Goal: Information Seeking & Learning: Check status

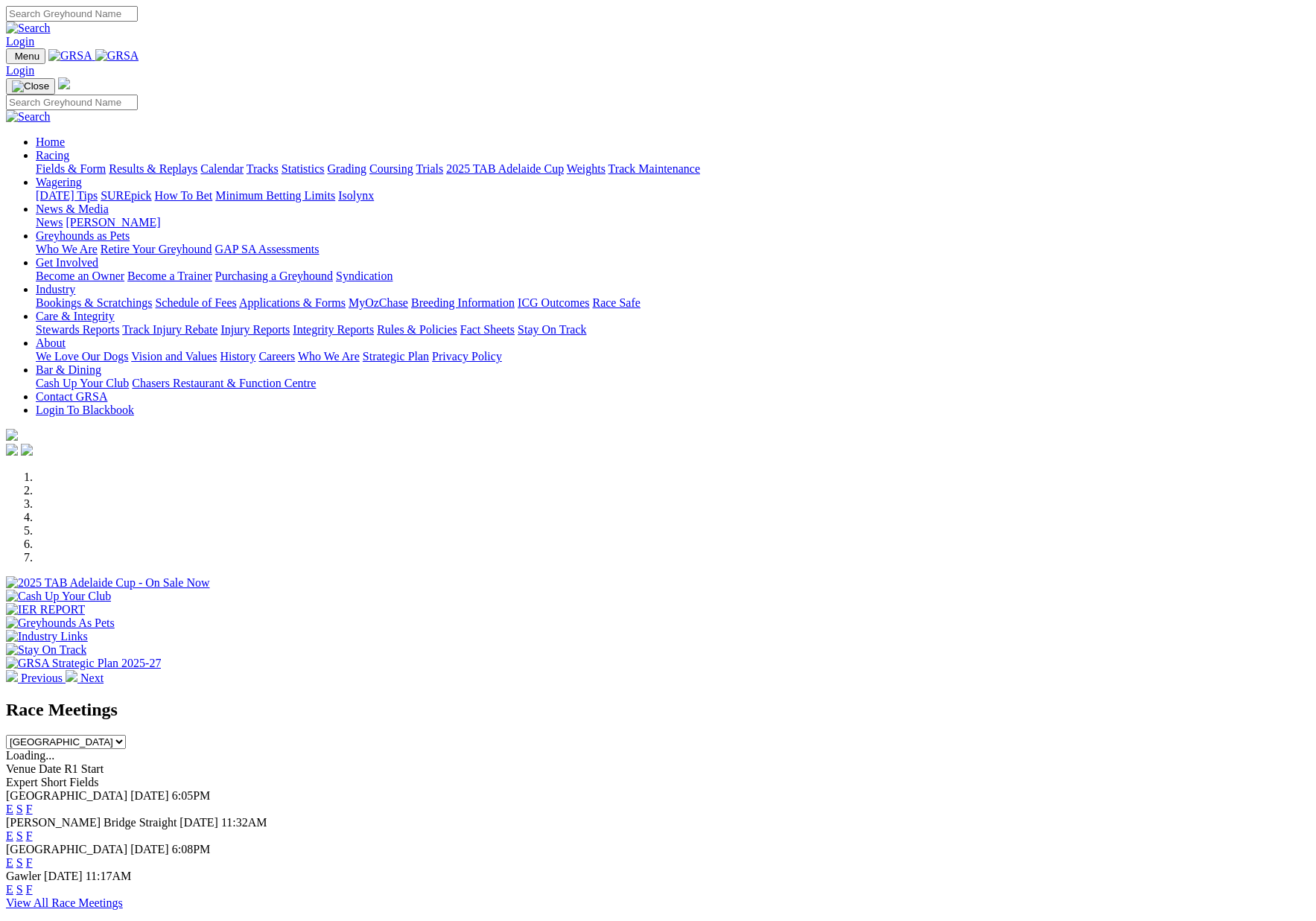
click at [69, 149] on link "Racing" at bounding box center [52, 155] width 33 height 13
click at [198, 163] on link "Results & Replays" at bounding box center [153, 169] width 89 height 13
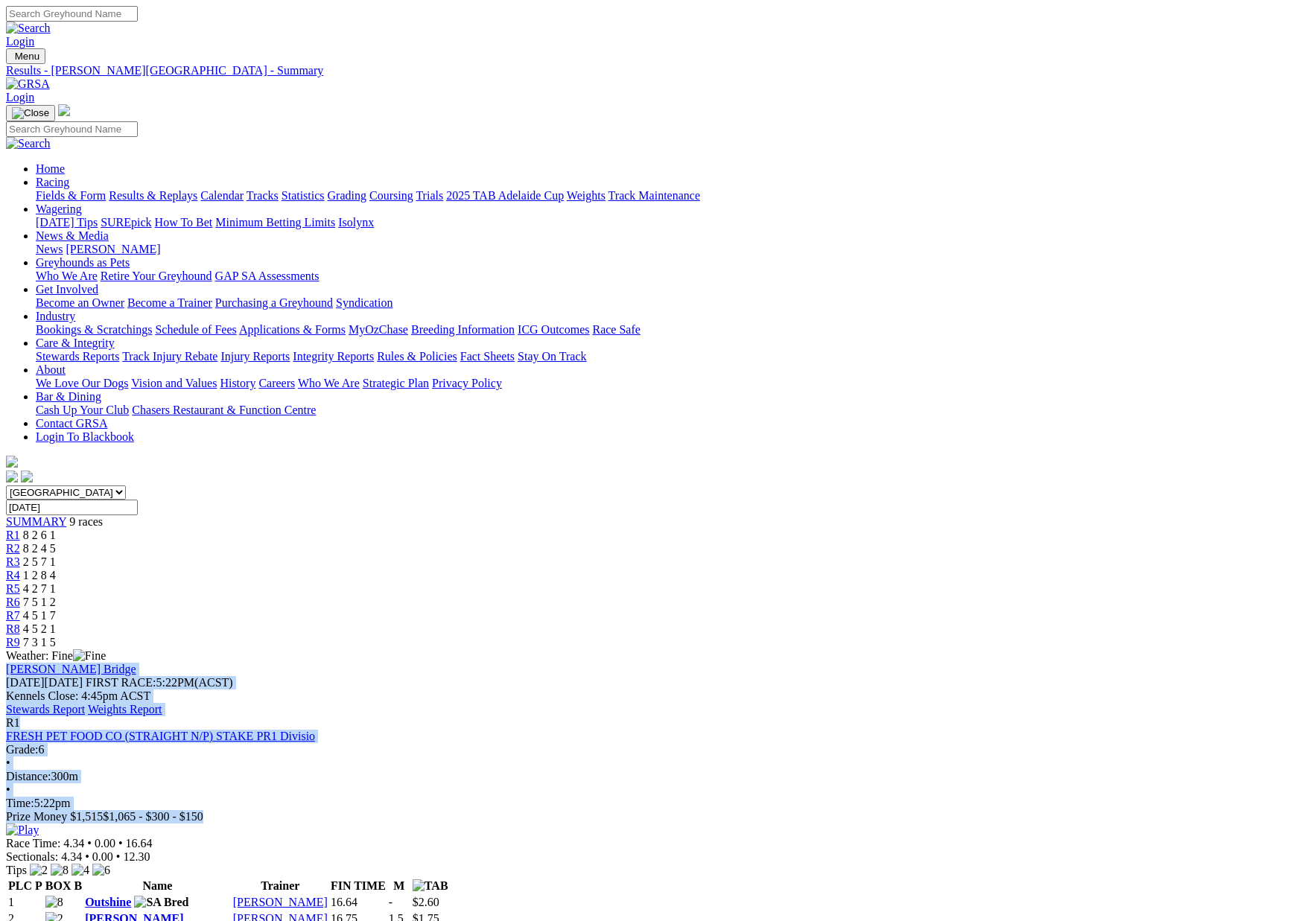
drag, startPoint x: 184, startPoint y: 322, endPoint x: 334, endPoint y: 341, distance: 151.2
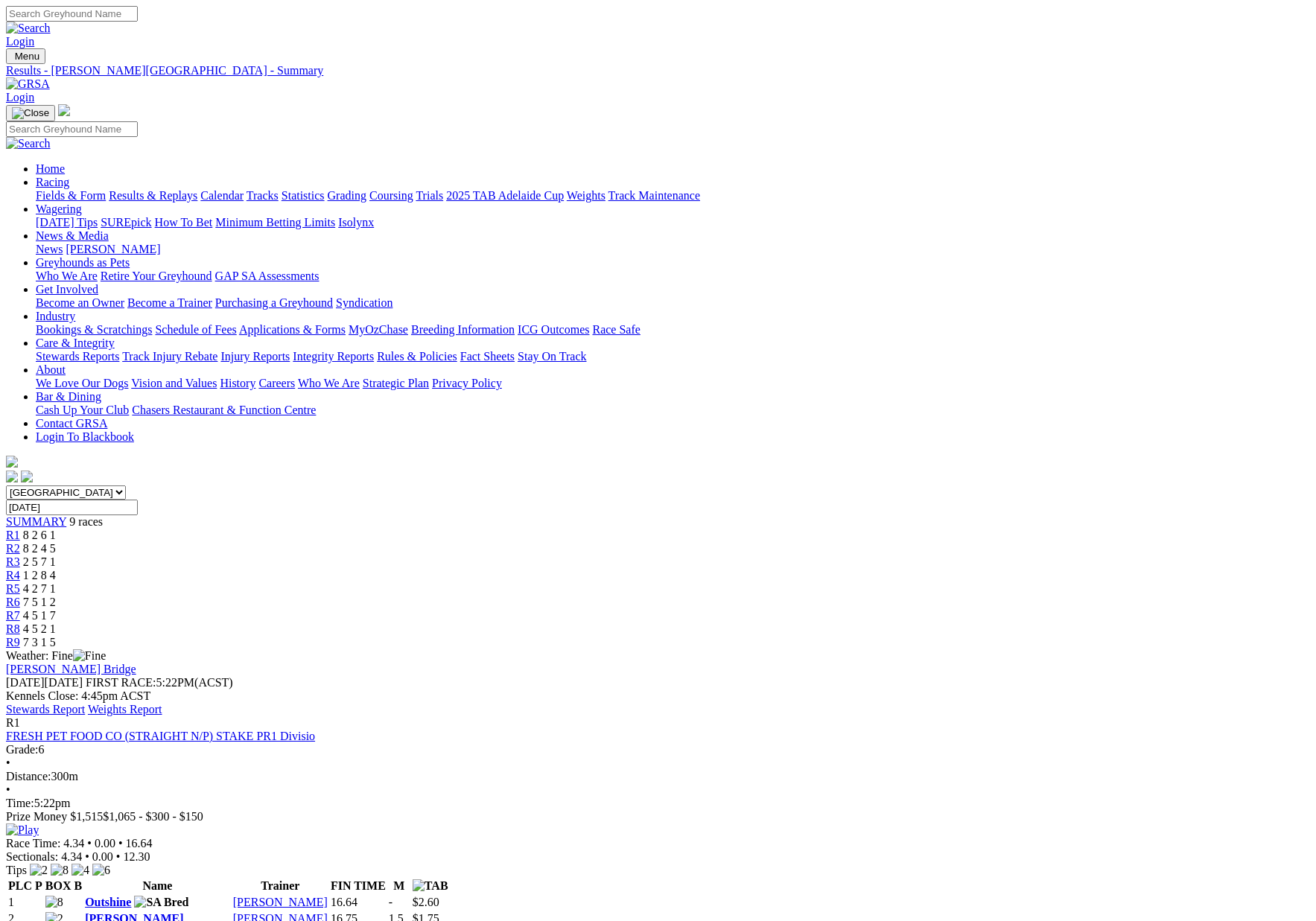
drag, startPoint x: 249, startPoint y: 311, endPoint x: 225, endPoint y: 306, distance: 24.5
click at [239, 650] on div "Weather: Fine" at bounding box center [658, 657] width 1304 height 14
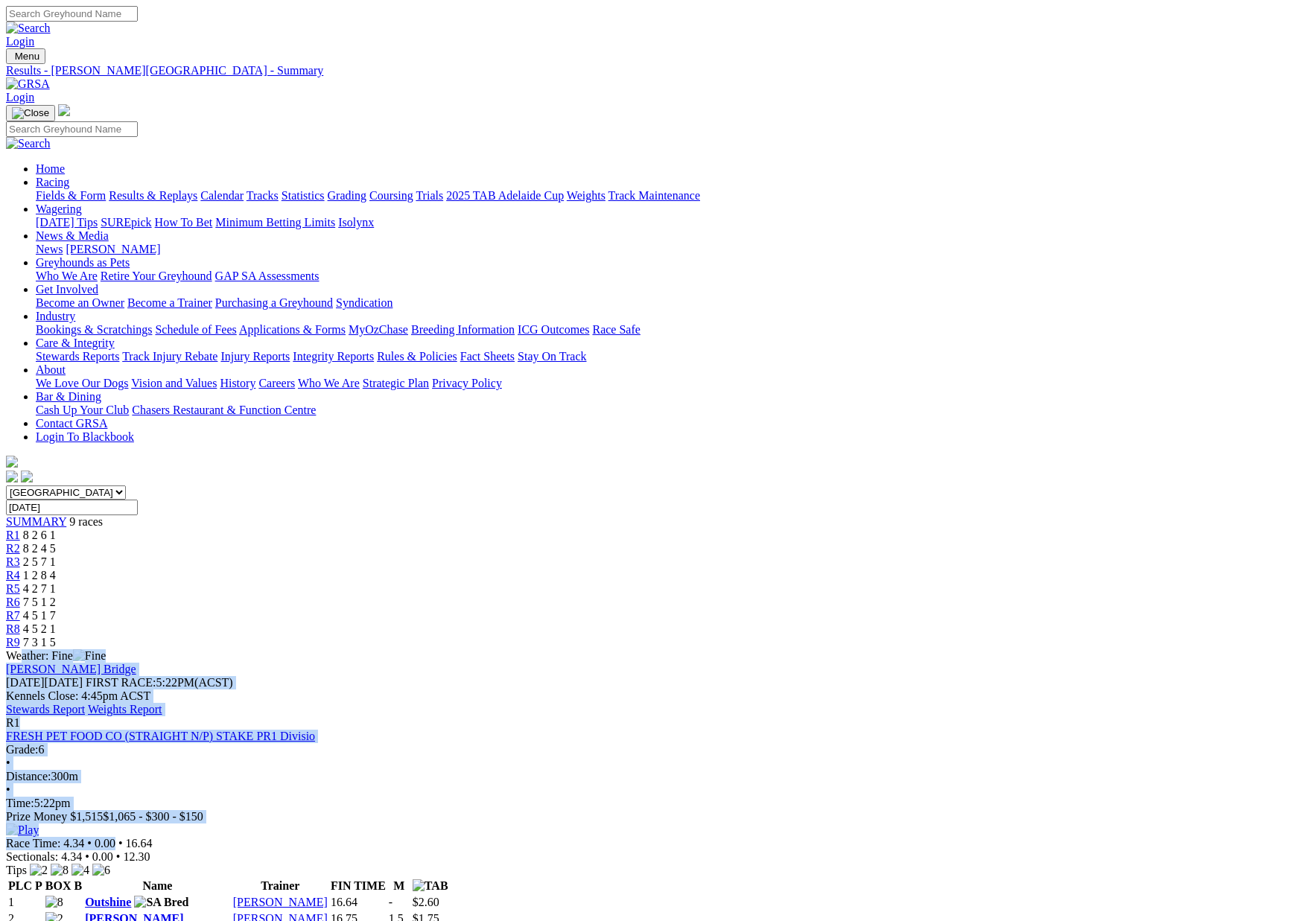
drag, startPoint x: 187, startPoint y: 296, endPoint x: 422, endPoint y: 423, distance: 267.1
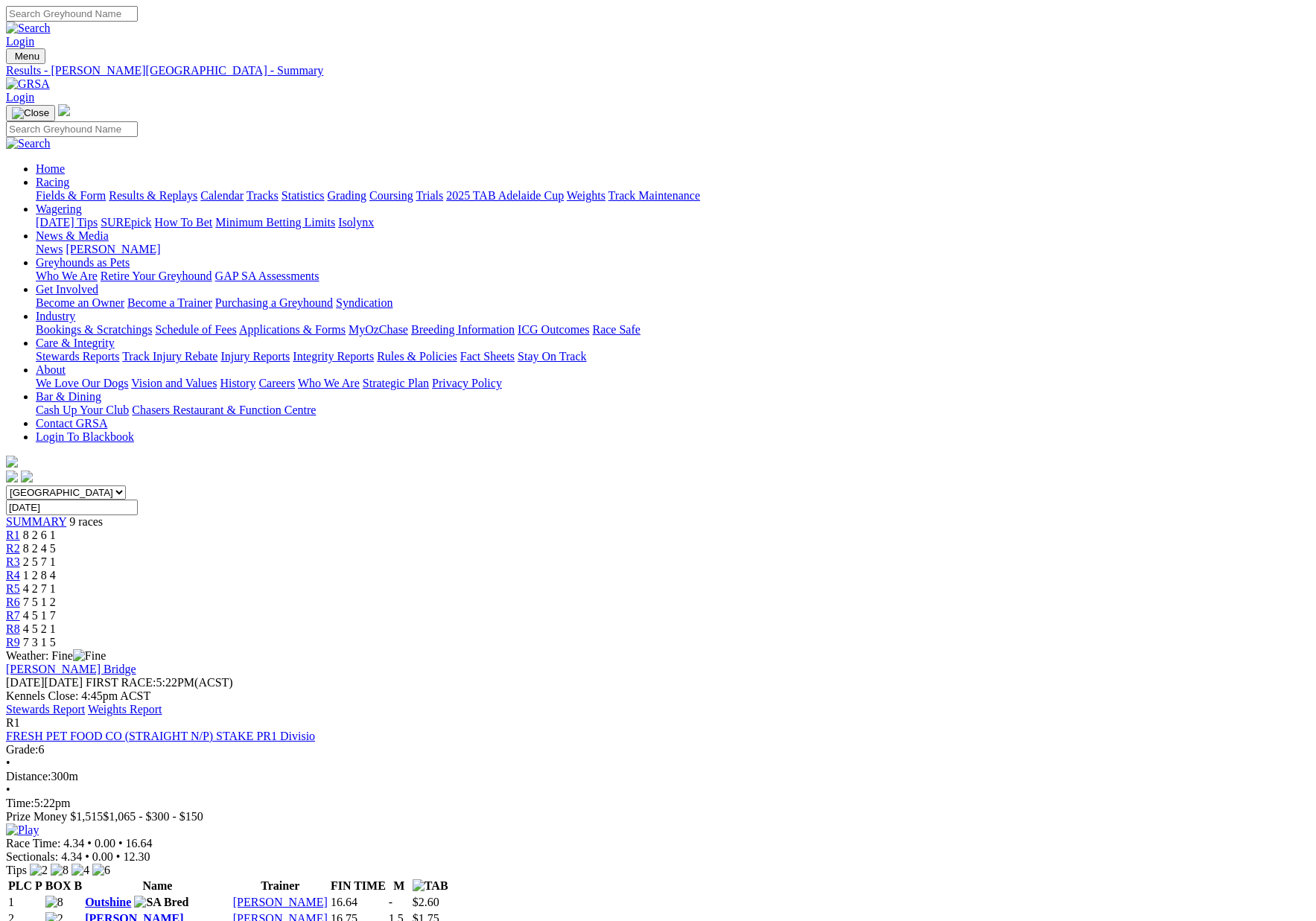
click at [171, 650] on div "Weather: Fine" at bounding box center [658, 657] width 1304 height 14
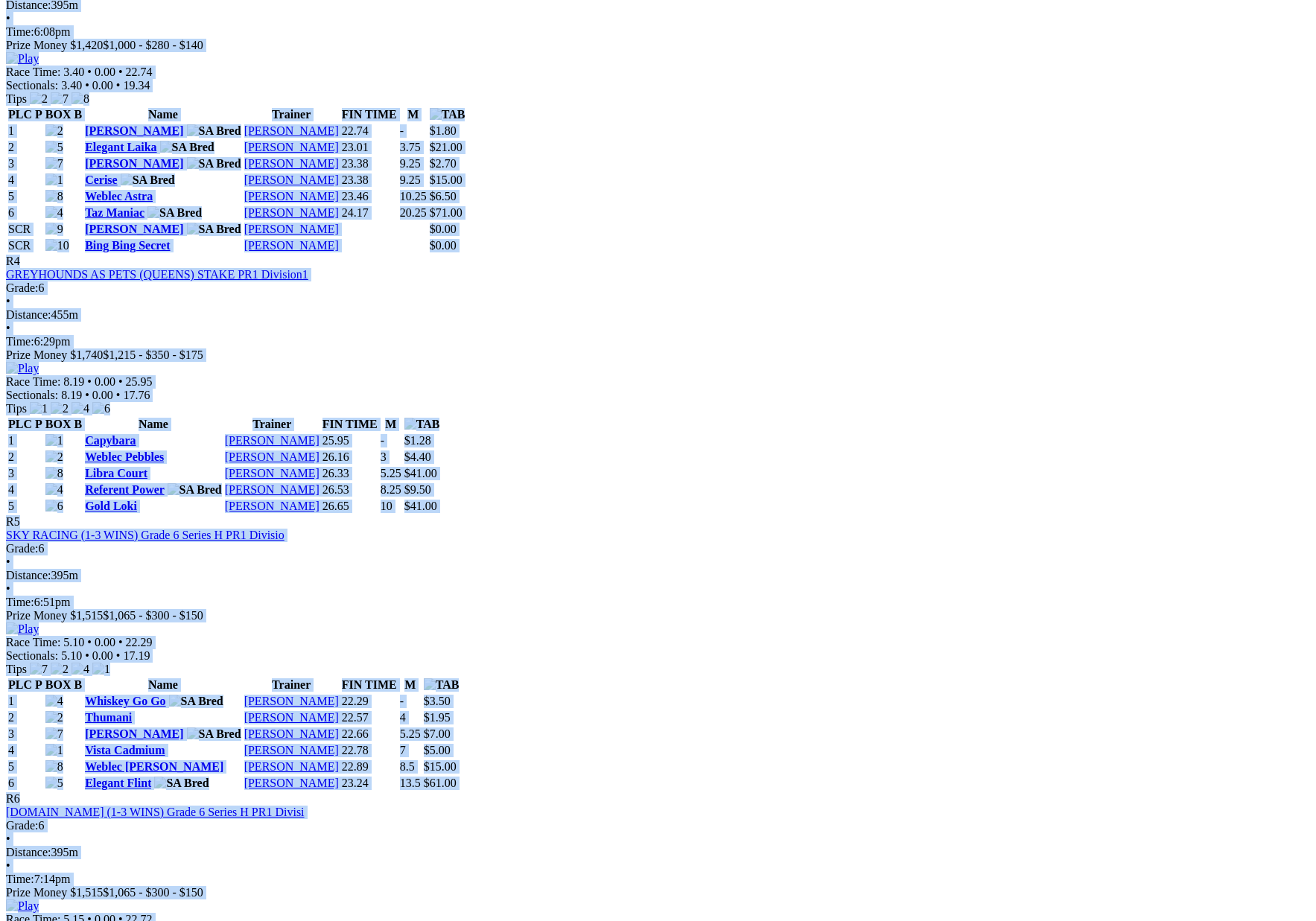
scroll to position [1320, 0]
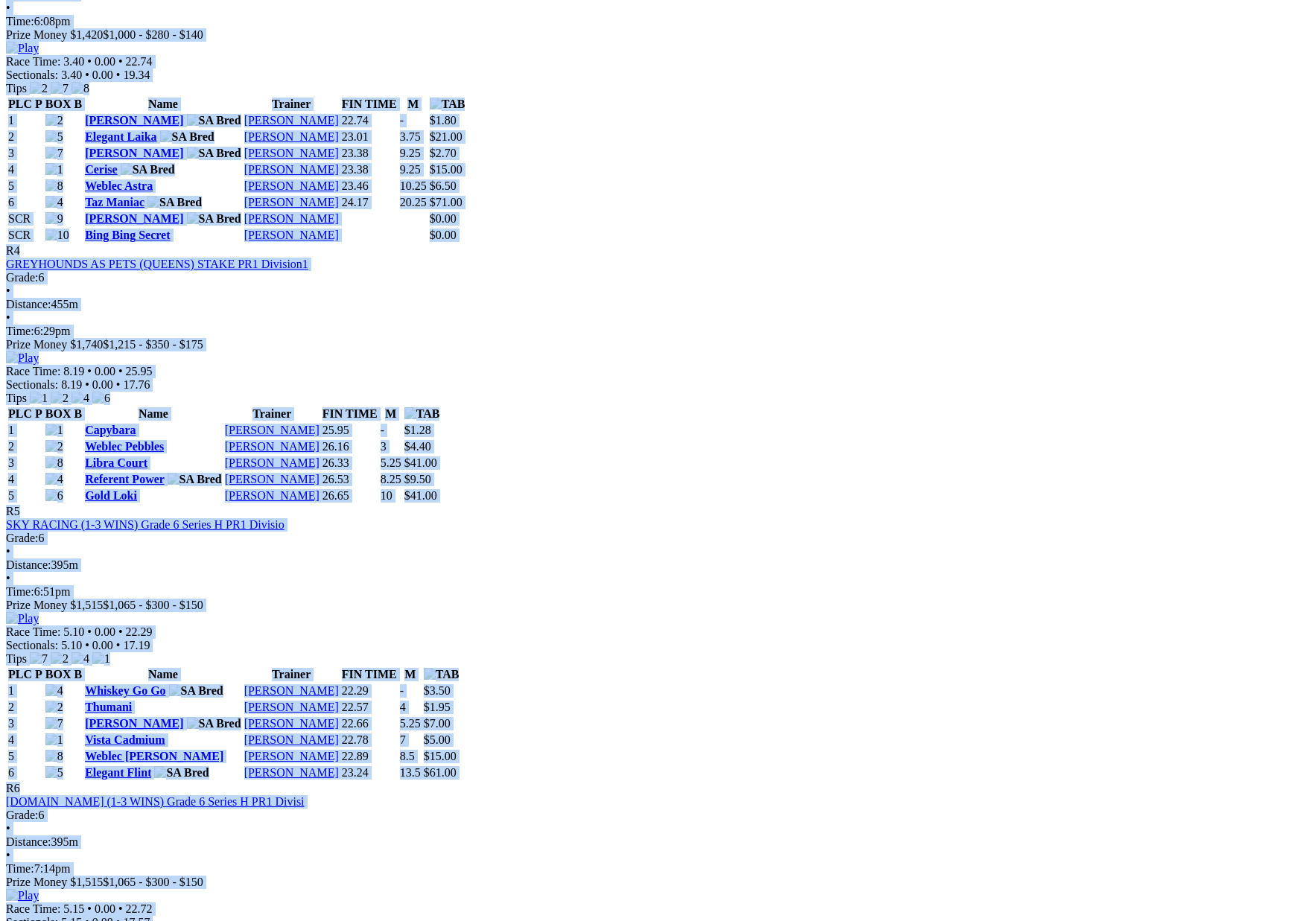
drag, startPoint x: 432, startPoint y: 363, endPoint x: 642, endPoint y: 741, distance: 432.4
click at [642, 741] on div "Weather: Fine [PERSON_NAME][GEOGRAPHIC_DATA] [DATE] FIRST RACE: 5:22PM(ACST) Ke…" at bounding box center [658, 593] width 1304 height 2527
copy div "Loremip: Dolo Sitame Consec Adipis 79 Eli 8602 SEDDO EIUS: 2:26TE(INCI) Utlabor…"
